Goal: Task Accomplishment & Management: Use online tool/utility

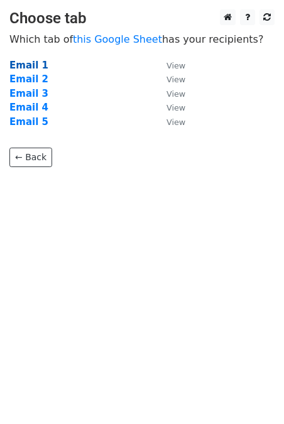
click at [28, 65] on strong "Email 1" at bounding box center [28, 65] width 39 height 11
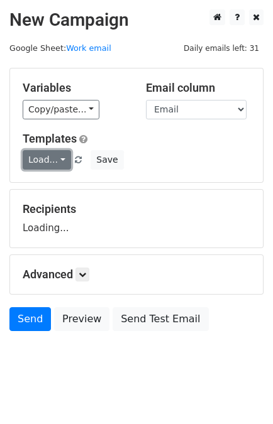
click at [39, 159] on link "Load..." at bounding box center [47, 159] width 48 height 19
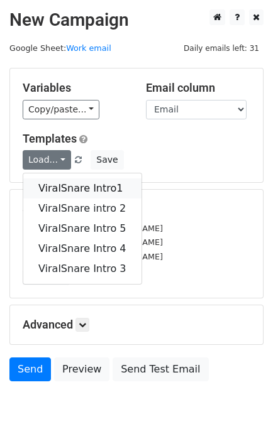
click at [71, 185] on link "ViralSnare Intro1" at bounding box center [82, 188] width 118 height 20
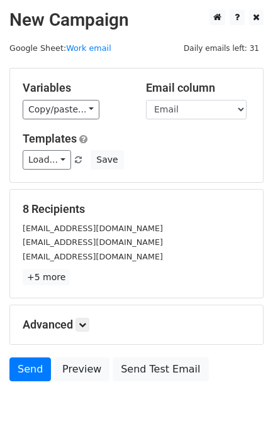
scroll to position [62, 0]
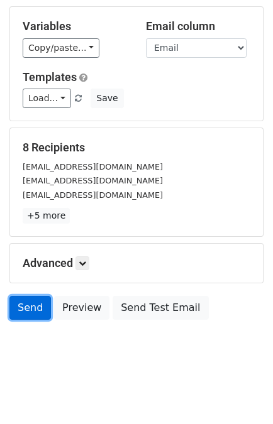
click at [26, 314] on link "Send" at bounding box center [29, 308] width 41 height 24
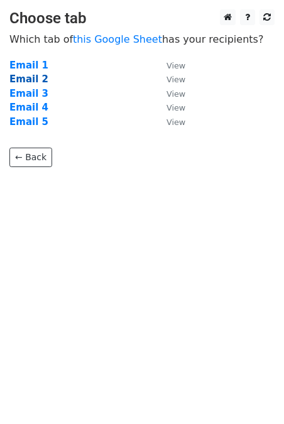
drag, startPoint x: 30, startPoint y: 77, endPoint x: 23, endPoint y: 79, distance: 7.6
click at [23, 79] on strong "Email 2" at bounding box center [28, 79] width 39 height 11
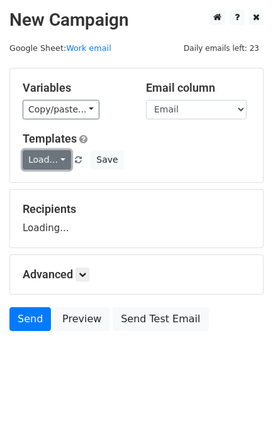
click at [41, 161] on link "Load..." at bounding box center [47, 159] width 48 height 19
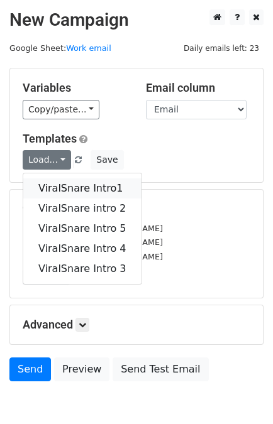
click at [63, 187] on link "ViralSnare Intro1" at bounding box center [82, 188] width 118 height 20
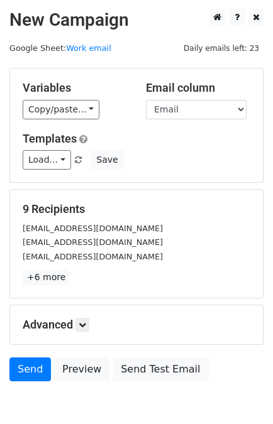
scroll to position [62, 0]
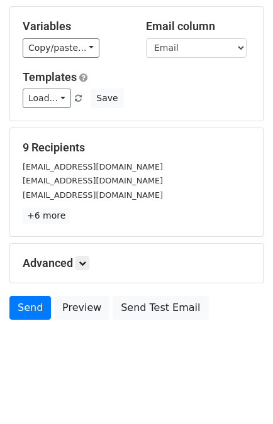
click at [90, 268] on div "Advanced Tracking Track Opens UTM Codes Track Clicks Filters Only include sprea…" at bounding box center [136, 263] width 253 height 39
click at [86, 263] on icon at bounding box center [83, 264] width 8 height 8
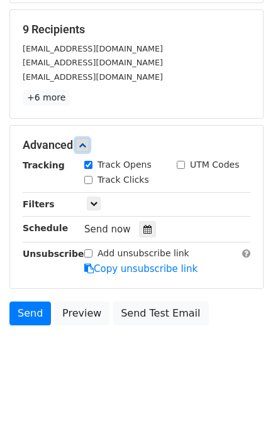
scroll to position [182, 0]
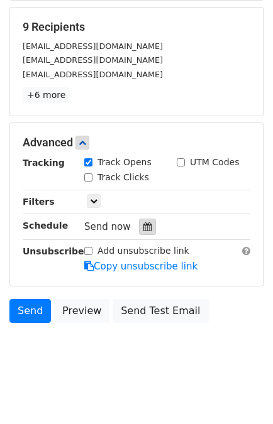
click at [143, 226] on icon at bounding box center [147, 226] width 8 height 9
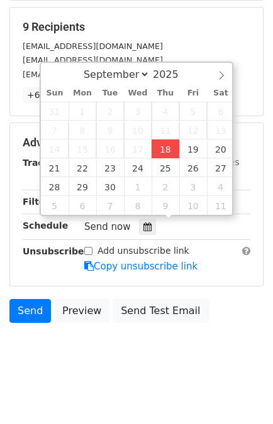
type input "[DATE] 15:39"
type input "03"
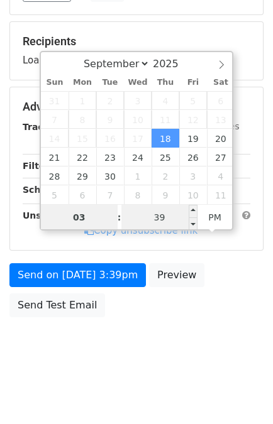
scroll to position [163, 0]
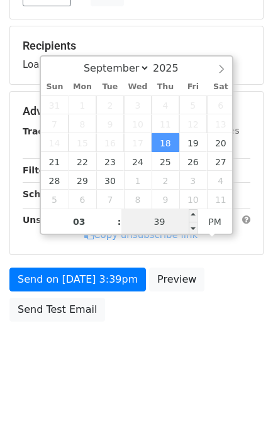
click at [167, 217] on input "39" at bounding box center [159, 221] width 77 height 25
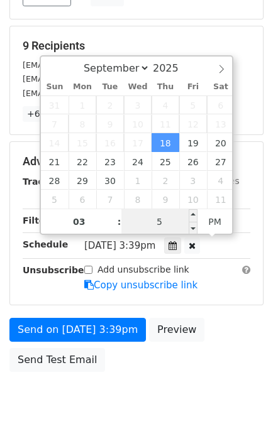
type input "55"
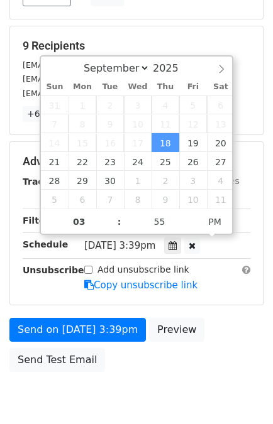
type input "2025-09-18 15:55"
click at [214, 334] on div "Send on Sep 18 at 3:39pm Preview Send Test Email" at bounding box center [136, 348] width 273 height 60
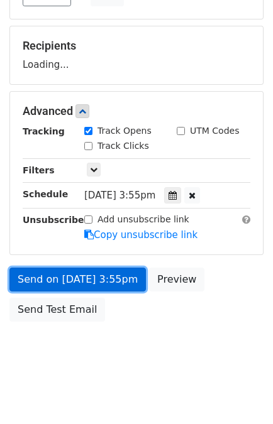
click at [94, 276] on link "Send on Sep 18 at 3:55pm" at bounding box center [77, 280] width 136 height 24
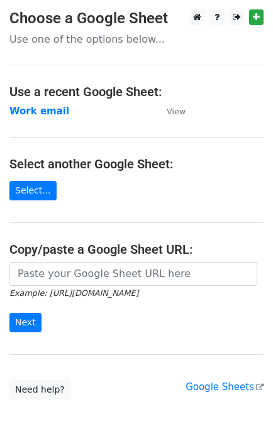
click at [22, 112] on strong "Work email" at bounding box center [39, 111] width 60 height 11
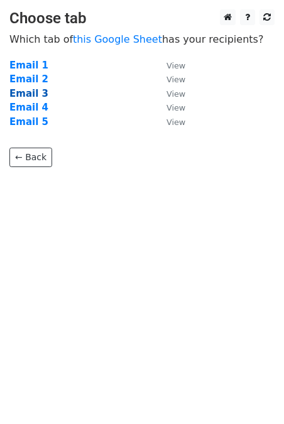
click at [33, 96] on strong "Email 3" at bounding box center [28, 93] width 39 height 11
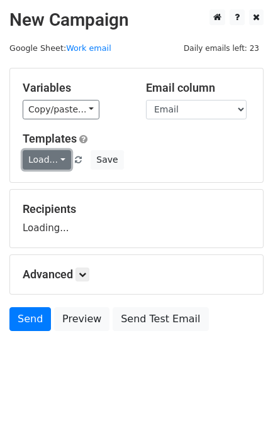
click at [41, 159] on link "Load..." at bounding box center [47, 159] width 48 height 19
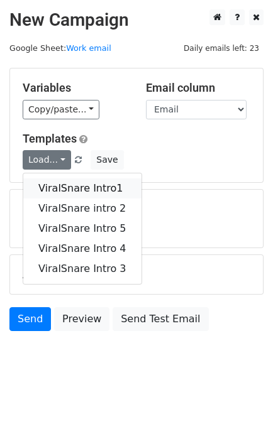
click at [55, 179] on link "ViralSnare Intro1" at bounding box center [82, 188] width 118 height 20
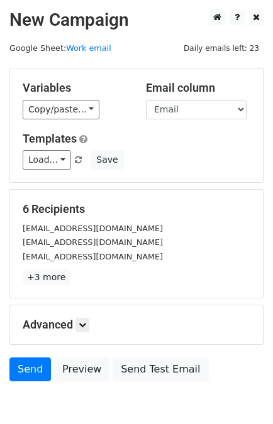
scroll to position [62, 0]
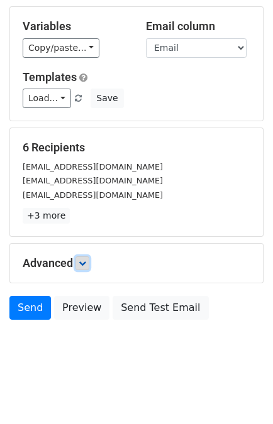
click at [80, 257] on link at bounding box center [82, 263] width 14 height 14
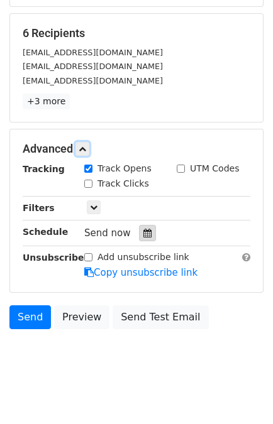
scroll to position [177, 0]
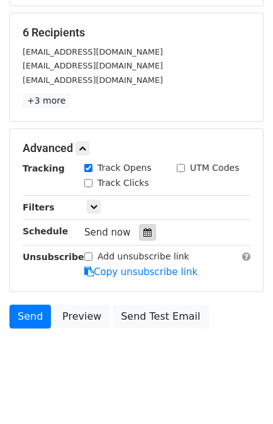
click at [139, 233] on div at bounding box center [147, 232] width 17 height 16
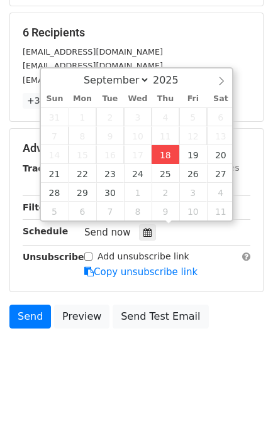
type input "[DATE] 15:39"
type input "03"
type input "39"
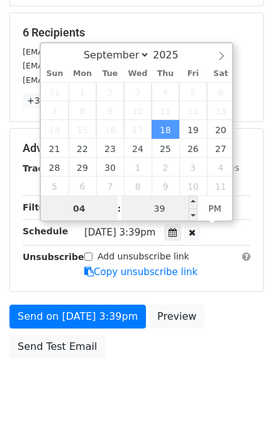
type input "04"
type input "[DATE] 16:39"
click at [176, 211] on input "39" at bounding box center [159, 208] width 77 height 25
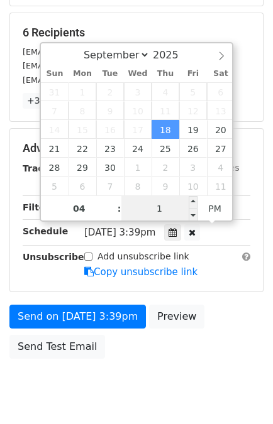
type input "10"
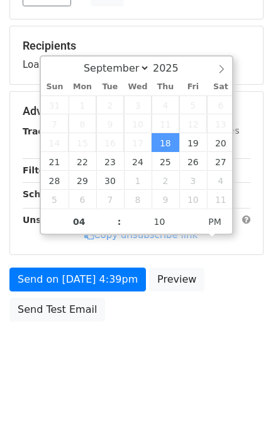
type input "[DATE] 16:10"
click at [208, 280] on div "Send on [DATE] 4:39pm Preview Send Test Email" at bounding box center [136, 298] width 273 height 60
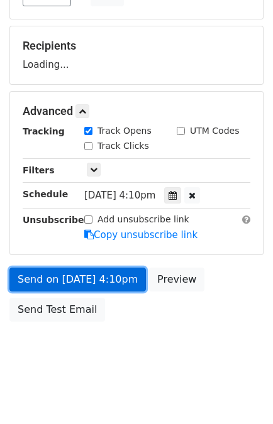
click at [101, 277] on link "Send on [DATE] 4:10pm" at bounding box center [77, 280] width 136 height 24
